Goal: Transaction & Acquisition: Obtain resource

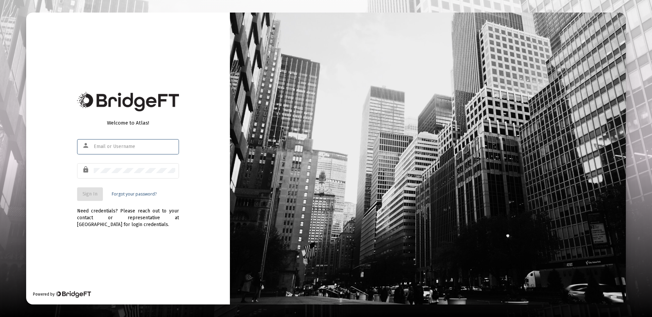
type input "[PERSON_NAME][EMAIL_ADDRESS][DOMAIN_NAME]"
click at [94, 192] on span "Sign In" at bounding box center [90, 194] width 15 height 6
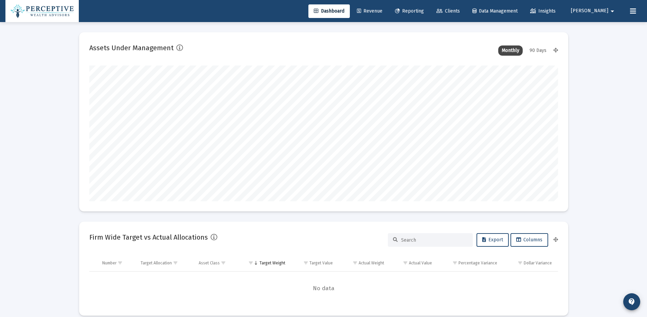
scroll to position [136, 469]
type input "[DATE]"
type input "[PERSON_NAME][EMAIL_ADDRESS][DOMAIN_NAME]"
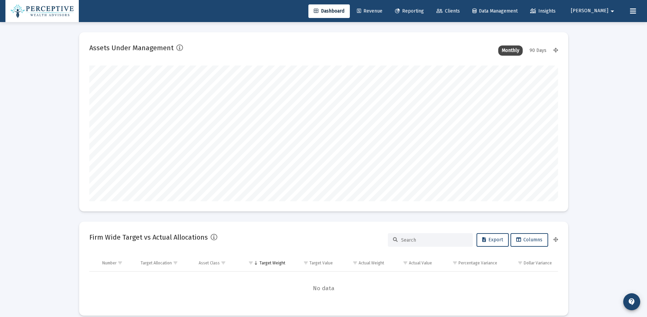
click at [424, 13] on span "Reporting" at bounding box center [409, 11] width 29 height 6
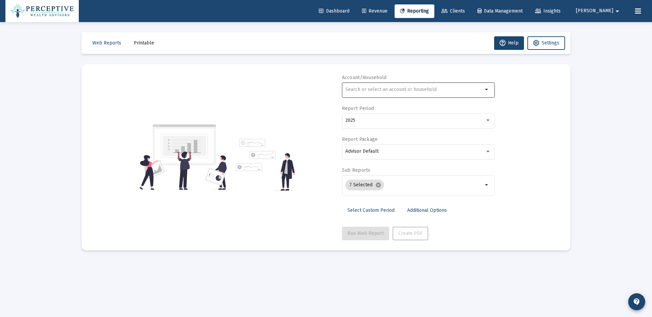
click at [489, 89] on mat-icon "arrow_drop_down" at bounding box center [487, 90] width 8 height 8
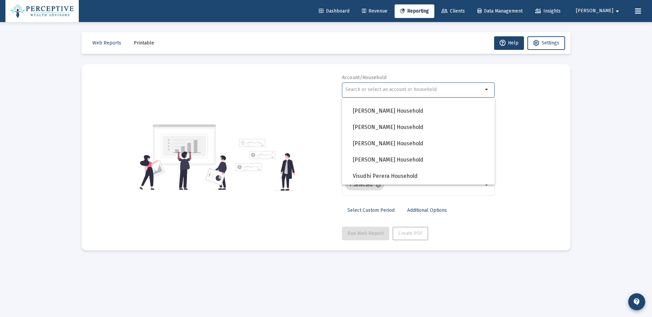
scroll to position [569, 0]
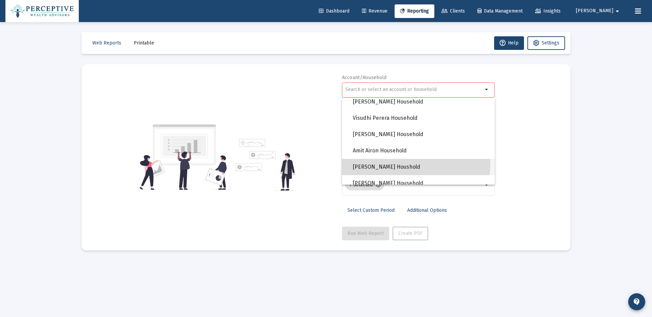
click at [412, 164] on span "[PERSON_NAME] Houshold" at bounding box center [421, 167] width 137 height 16
type input "[PERSON_NAME] Houshold"
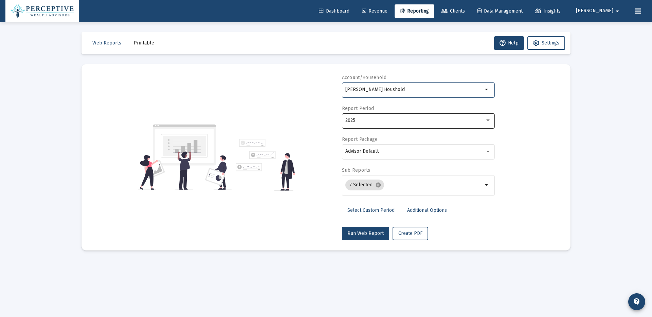
click at [488, 121] on div at bounding box center [487, 121] width 3 height 2
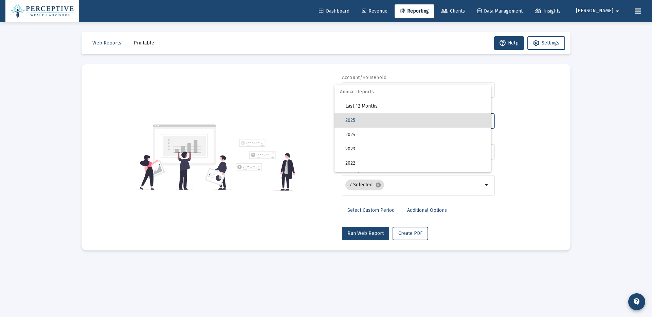
click at [526, 124] on div at bounding box center [326, 158] width 652 height 317
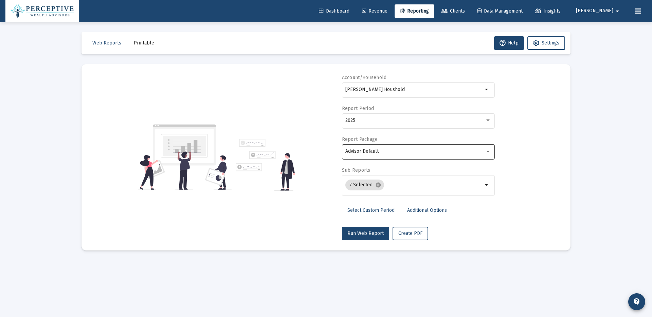
click at [491, 152] on div "Advisor Default" at bounding box center [418, 151] width 153 height 17
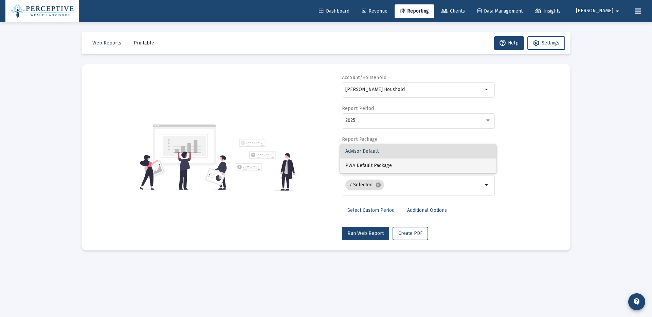
click at [458, 169] on span "PWA Default Package" at bounding box center [418, 166] width 146 height 14
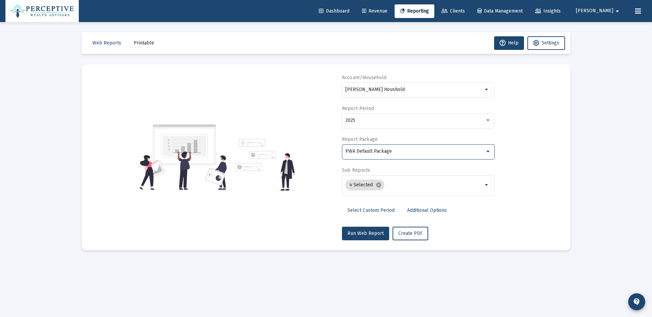
click at [379, 211] on span "Select Custom Period" at bounding box center [370, 211] width 47 height 6
click at [410, 119] on icon "Open calendar" at bounding box center [411, 120] width 5 height 6
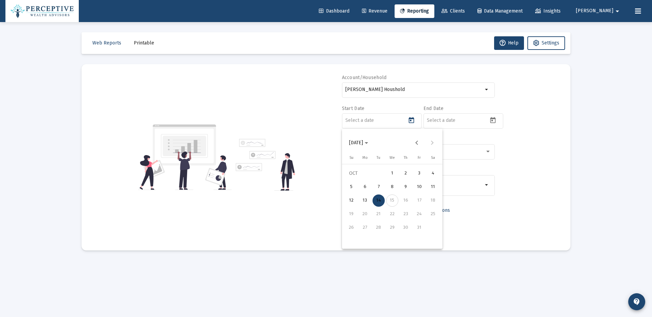
click at [368, 144] on icon "Choose month and year" at bounding box center [366, 143] width 3 height 2
click at [403, 234] on div "2024" at bounding box center [403, 232] width 21 height 12
click at [427, 179] on div "APR" at bounding box center [427, 178] width 21 height 12
click at [364, 187] on div "1" at bounding box center [365, 187] width 12 height 12
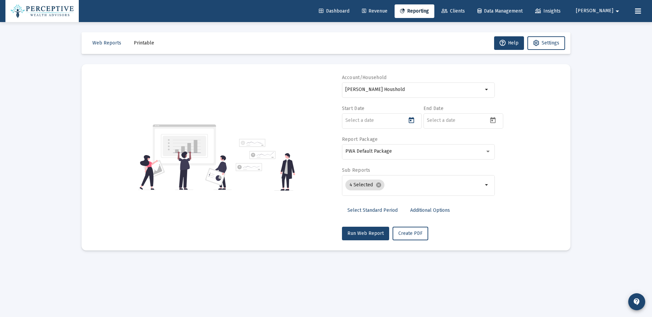
type input "[DATE]"
click at [496, 122] on icon "Open calendar" at bounding box center [492, 120] width 5 height 6
click at [462, 201] on div "14" at bounding box center [460, 201] width 12 height 12
type input "[DATE]"
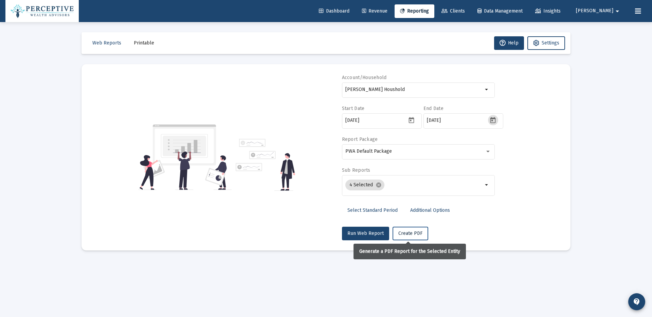
click at [411, 235] on span "Create PDF" at bounding box center [410, 234] width 24 height 6
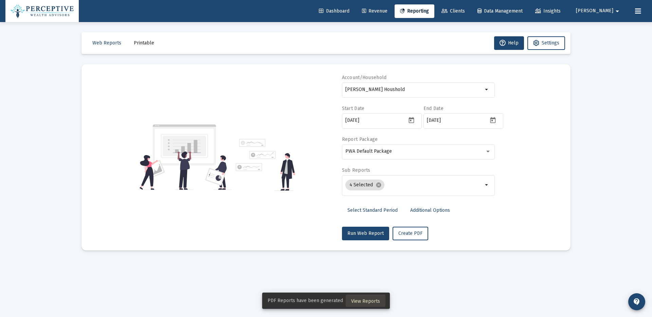
click at [375, 301] on span "View Reports" at bounding box center [365, 302] width 29 height 6
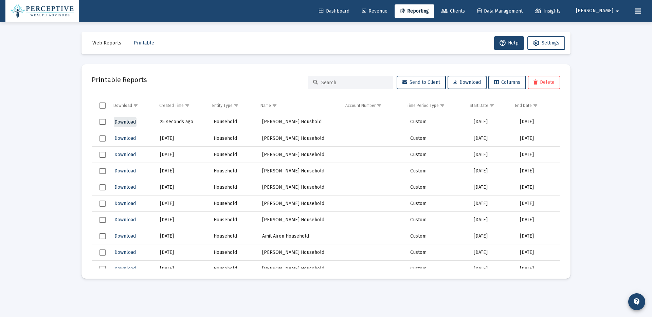
click at [126, 123] on span "Download" at bounding box center [124, 122] width 21 height 6
